Goal: Ask a question

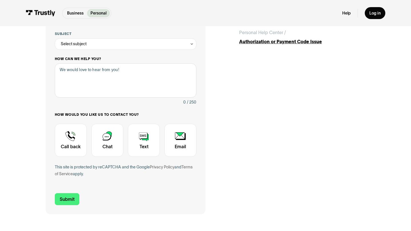
scroll to position [109, 0]
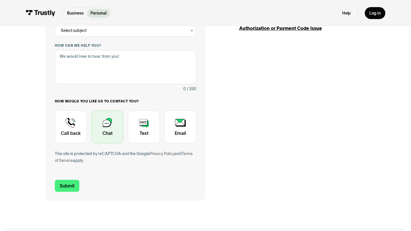
click at [112, 119] on div "Contact Trustly Support" at bounding box center [107, 127] width 32 height 33
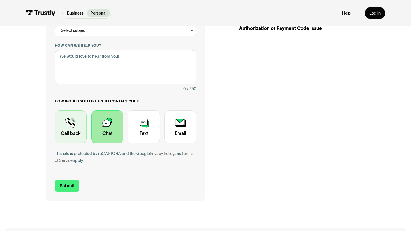
click at [78, 122] on div "Contact Trustly Support" at bounding box center [71, 127] width 32 height 33
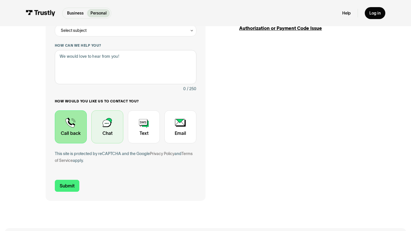
click at [114, 130] on div "Contact Trustly Support" at bounding box center [107, 127] width 32 height 33
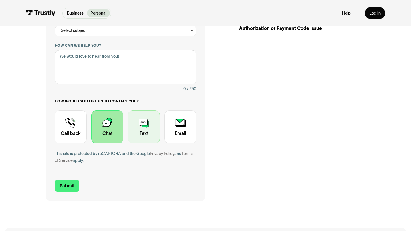
click at [154, 129] on div "Contact Trustly Support" at bounding box center [144, 127] width 32 height 33
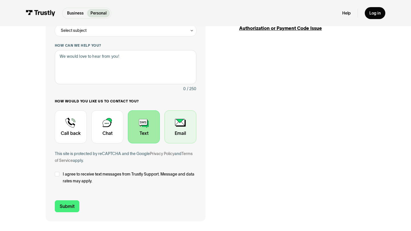
click at [176, 127] on div "Contact Trustly Support" at bounding box center [180, 127] width 32 height 33
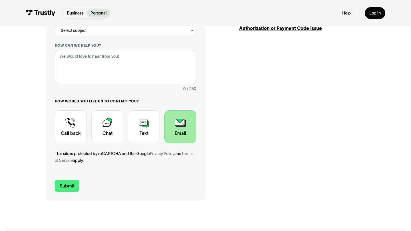
scroll to position [0, 0]
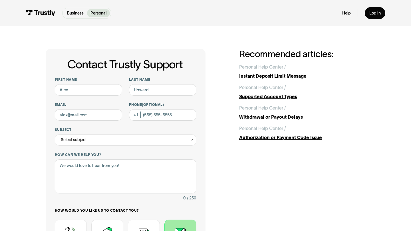
click at [87, 96] on div "First name Last name Email Phone (Optional) Subject Select subject Trustly Repo…" at bounding box center [125, 179] width 141 height 203
click at [87, 89] on input "First name" at bounding box center [88, 89] width 67 height 11
type input "Ahmed"
click at [137, 87] on input "Last name" at bounding box center [162, 89] width 67 height 11
type input "Javaid"
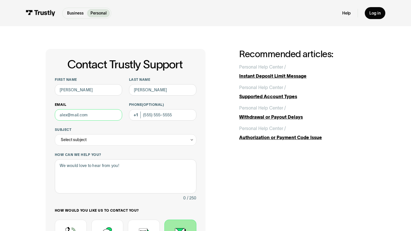
click at [94, 115] on input "Email" at bounding box center [88, 114] width 67 height 11
type input "ahmed6javaid@gmail.com"
type input "(646) 897-4779"
type input "ahmed6javaid@gmail.com"
drag, startPoint x: 178, startPoint y: 112, endPoint x: 115, endPoint y: 114, distance: 62.8
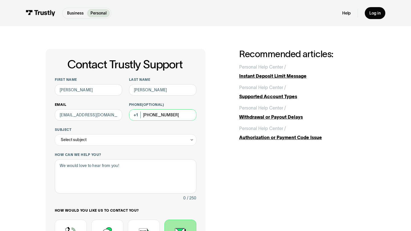
click at [115, 114] on div "First name Ahmed Last name Javaid Email ahmed6javaid@gmail.com Phone (Optional)…" at bounding box center [125, 179] width 141 height 203
drag, startPoint x: 181, startPoint y: 113, endPoint x: 111, endPoint y: 104, distance: 70.5
click at [111, 104] on div "First name Ahmed Last name Javaid Email ahmed6javaid@gmail.com Phone (Optional)…" at bounding box center [125, 179] width 141 height 203
type input "(646) 897-4779"
click at [106, 153] on label "How can we help you?" at bounding box center [125, 155] width 141 height 5
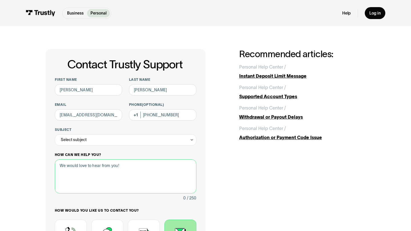
click at [106, 160] on textarea "How can we help you?" at bounding box center [125, 177] width 141 height 34
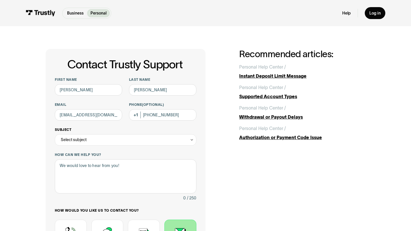
click at [105, 143] on div "Select subject" at bounding box center [125, 140] width 141 height 11
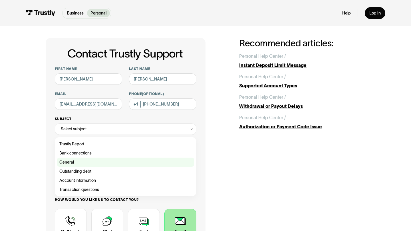
scroll to position [13, 0]
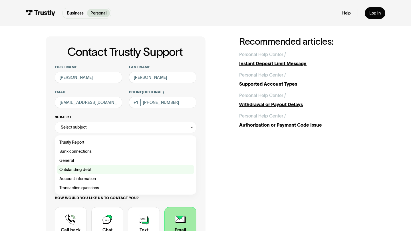
click at [105, 172] on div "Contact Trustly Support" at bounding box center [125, 169] width 137 height 9
type input "**********"
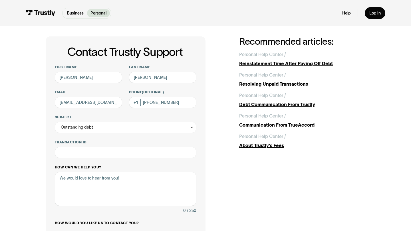
scroll to position [19, 0]
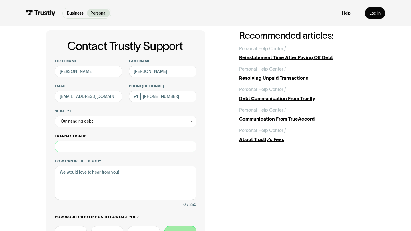
click at [130, 142] on input "Transaction ID" at bounding box center [125, 146] width 141 height 11
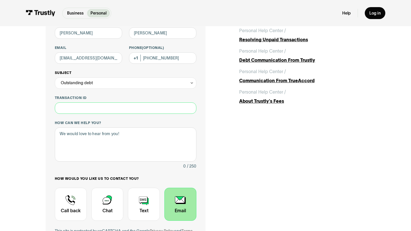
scroll to position [88, 0]
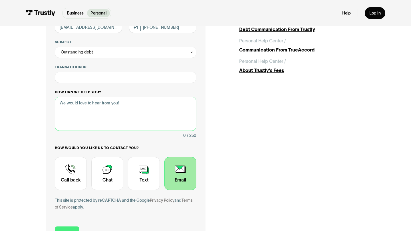
click at [172, 109] on textarea "How can we help you?" at bounding box center [125, 114] width 141 height 34
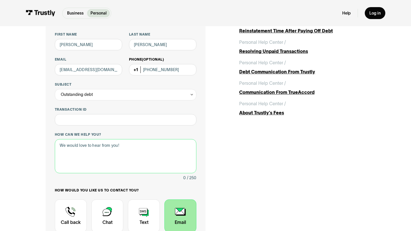
scroll to position [23, 0]
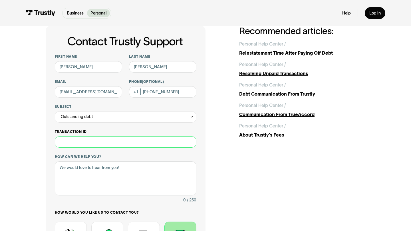
click at [132, 144] on input "Transaction ID" at bounding box center [125, 142] width 141 height 11
click at [132, 177] on textarea "How can we help you?" at bounding box center [125, 179] width 141 height 34
type textarea "h"
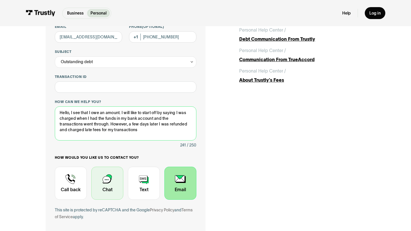
scroll to position [110, 0]
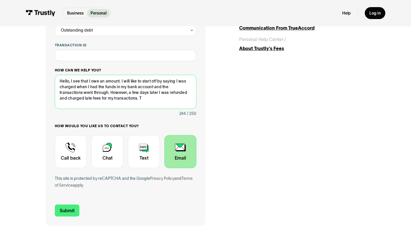
click at [66, 100] on textarea "Hello, I see that I owe an amount. I will like to start off by saying I was cha…" at bounding box center [125, 92] width 141 height 34
click at [109, 99] on textarea "Hello, I see that I owe an amount. I will like to start off by saying I was cha…" at bounding box center [125, 92] width 141 height 34
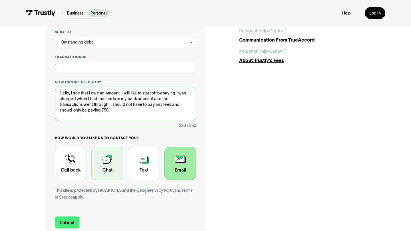
scroll to position [116, 0]
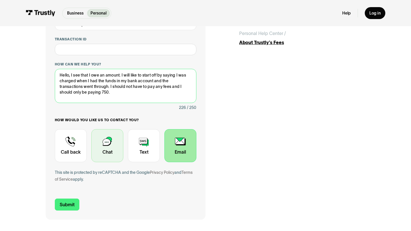
type textarea "Hello, I see that I owe an amount. I will like to start off by saying I was cha…"
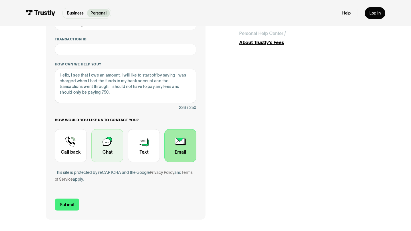
click at [104, 151] on div "Contact Trustly Support" at bounding box center [107, 145] width 32 height 33
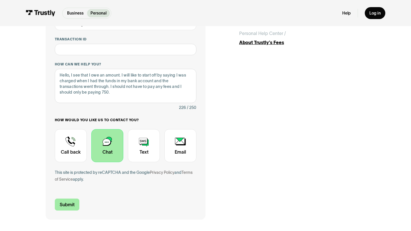
click at [71, 204] on input "Submit" at bounding box center [67, 205] width 25 height 12
type input "+16468974779"
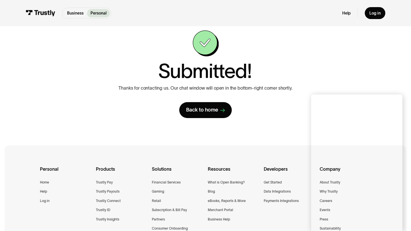
scroll to position [22, 0]
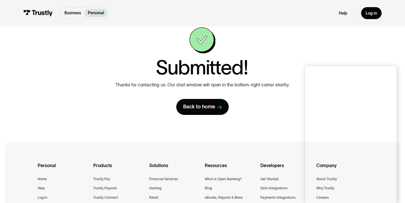
click at [281, 61] on div "Submitted! Thanks for contacting us. Our chat window will open in the bottom-ri…" at bounding box center [202, 71] width 193 height 88
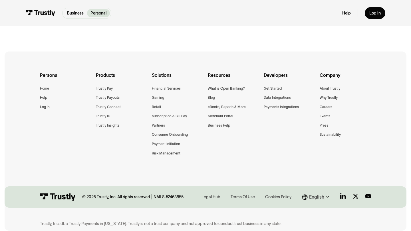
scroll to position [0, 0]
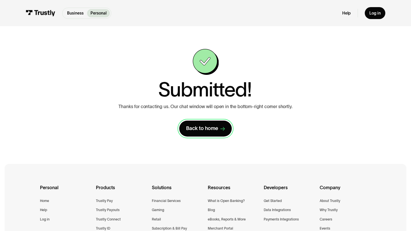
click at [216, 131] on div "Back to home" at bounding box center [202, 128] width 32 height 7
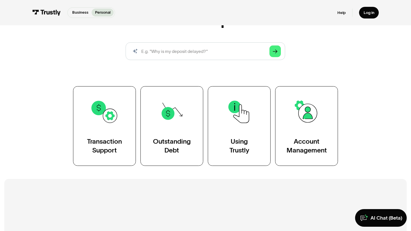
scroll to position [158, 0]
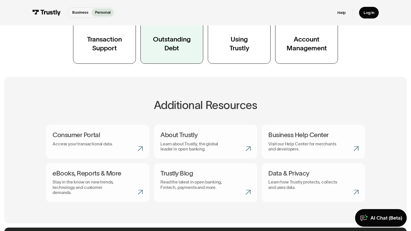
click at [165, 57] on link "Outstanding Debt" at bounding box center [171, 24] width 63 height 80
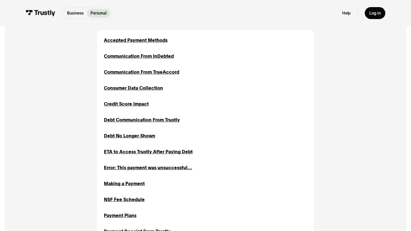
scroll to position [250, 0]
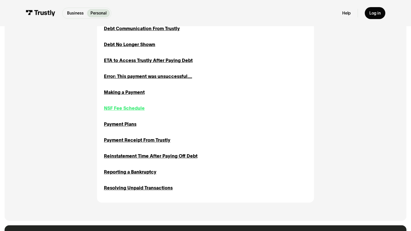
click at [140, 107] on div "NSF Fee Schedule" at bounding box center [124, 108] width 41 height 7
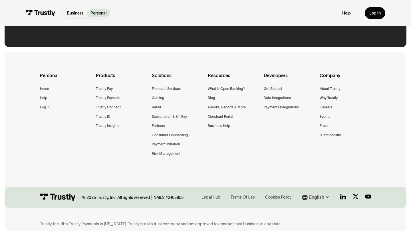
scroll to position [513, 0]
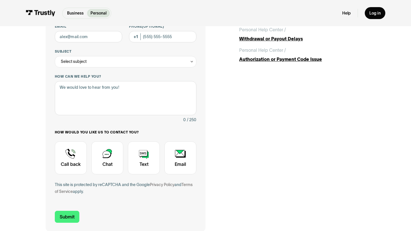
scroll to position [21, 0]
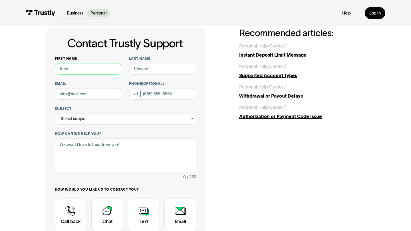
click at [107, 72] on input "First name" at bounding box center [88, 68] width 67 height 11
type input "Ahmed"
click at [189, 68] on input "Last name" at bounding box center [162, 68] width 67 height 11
type input "Javaid"
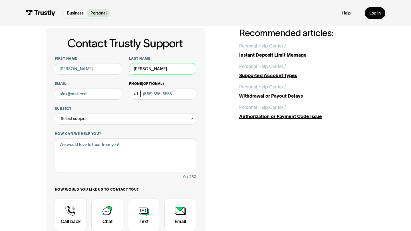
type input "ahmed6javaid@gmail.com"
type input "(646) 897-4779"
type input "Javaid"
click at [157, 125] on div "First name Ahmed Last name Javaid Email ahmed6javaid@gmail.com Phone (Optional)…" at bounding box center [125, 157] width 141 height 203
click at [157, 117] on div "Select subject" at bounding box center [125, 118] width 141 height 11
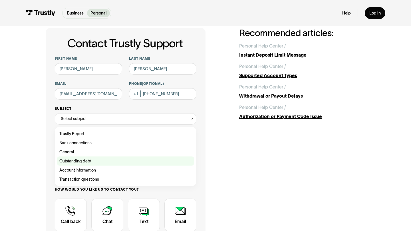
click at [148, 164] on div "Contact Trustly Support" at bounding box center [125, 161] width 137 height 9
type input "**********"
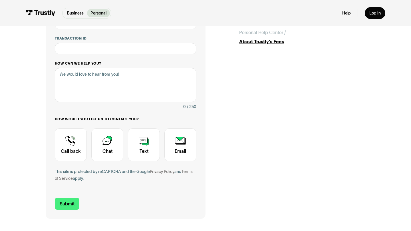
scroll to position [176, 0]
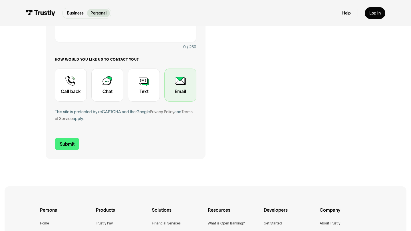
click at [178, 81] on div "Contact Trustly Support" at bounding box center [180, 85] width 32 height 33
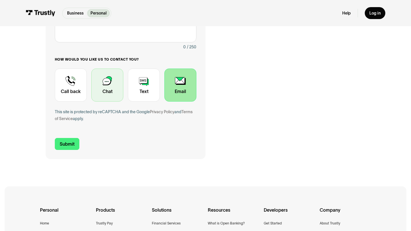
click at [118, 85] on div "Contact Trustly Support" at bounding box center [107, 85] width 32 height 33
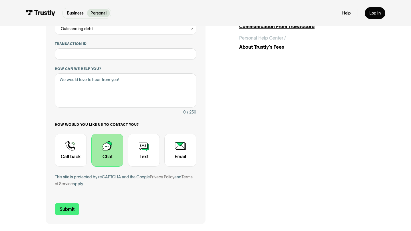
scroll to position [111, 0]
click at [77, 144] on div "Contact Trustly Support" at bounding box center [71, 150] width 32 height 33
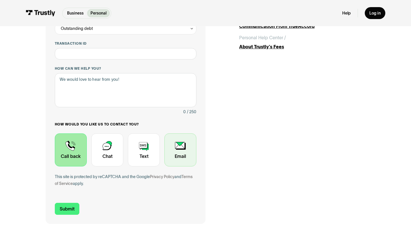
click at [175, 156] on div "Contact Trustly Support" at bounding box center [180, 150] width 32 height 33
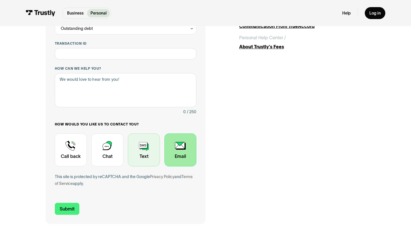
click at [139, 156] on div "Contact Trustly Support" at bounding box center [144, 150] width 32 height 33
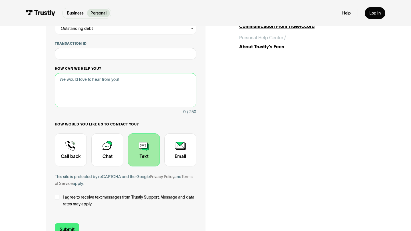
click at [169, 84] on textarea "How can we help you?" at bounding box center [125, 90] width 141 height 34
type textarea "I"
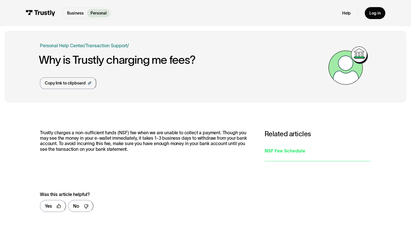
click at [286, 153] on div "NSF Fee Schedule" at bounding box center [317, 151] width 106 height 7
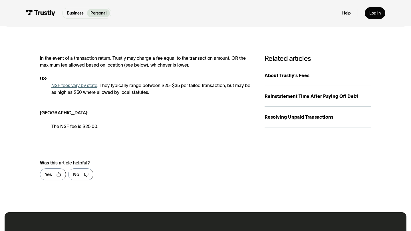
scroll to position [92, 0]
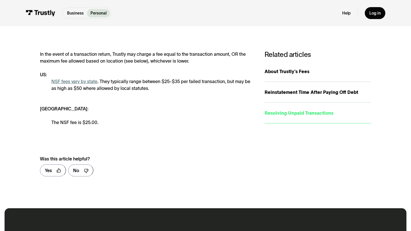
click at [300, 110] on div "Resolving Unpaid Transactions" at bounding box center [317, 113] width 106 height 7
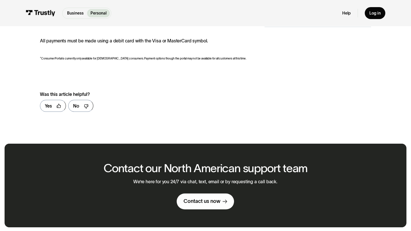
scroll to position [125, 0]
